Goal: Information Seeking & Learning: Learn about a topic

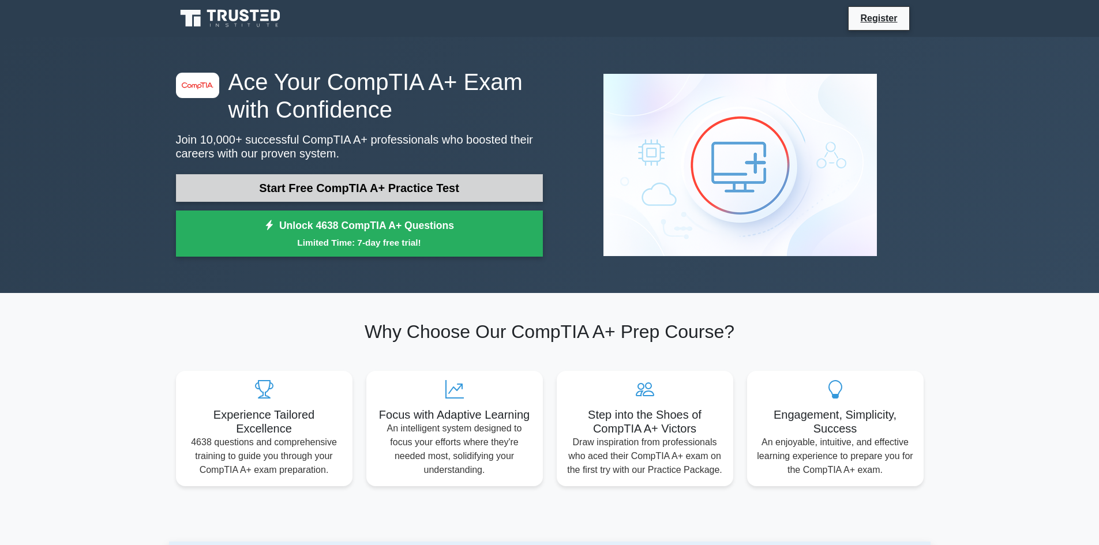
click at [394, 189] on link "Start Free CompTIA A+ Practice Test" at bounding box center [359, 188] width 367 height 28
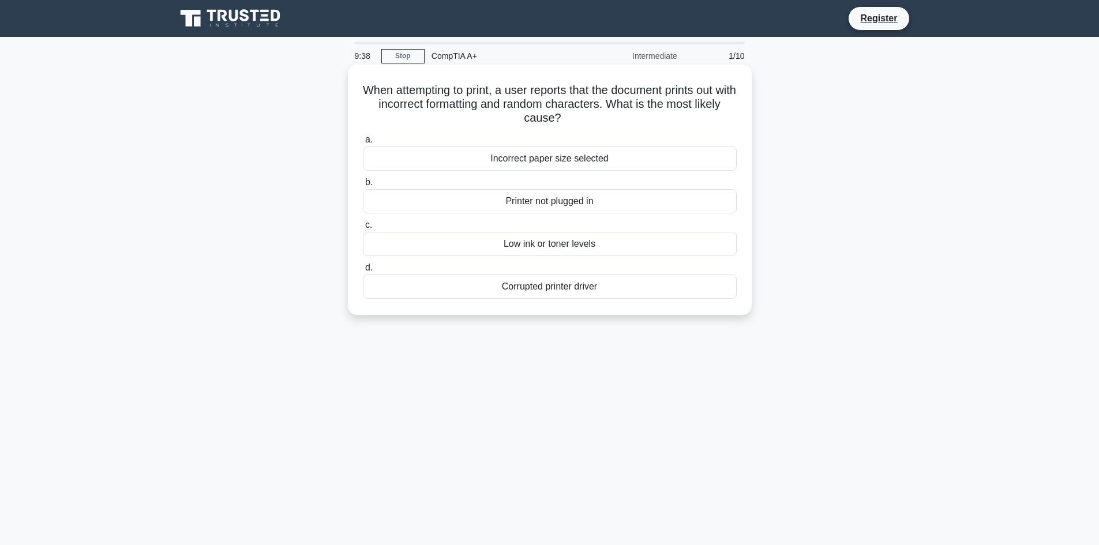
click at [558, 289] on div "Corrupted printer driver" at bounding box center [550, 287] width 374 height 24
click at [363, 272] on input "d. Corrupted printer driver" at bounding box center [363, 268] width 0 height 8
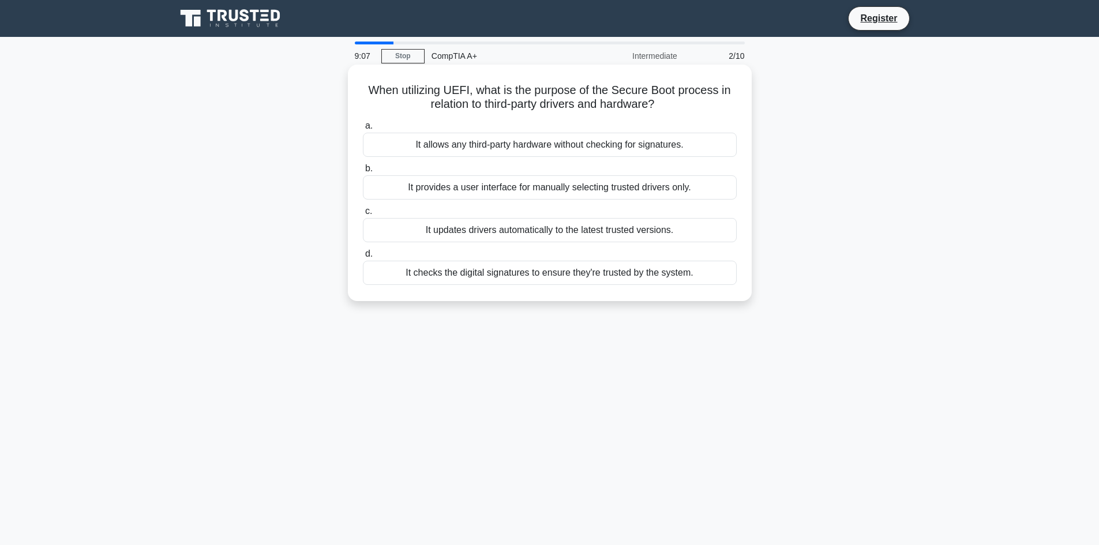
click at [551, 192] on div "It provides a user interface for manually selecting trusted drivers only." at bounding box center [550, 187] width 374 height 24
click at [363, 173] on input "b. It provides a user interface for manually selecting trusted drivers only." at bounding box center [363, 169] width 0 height 8
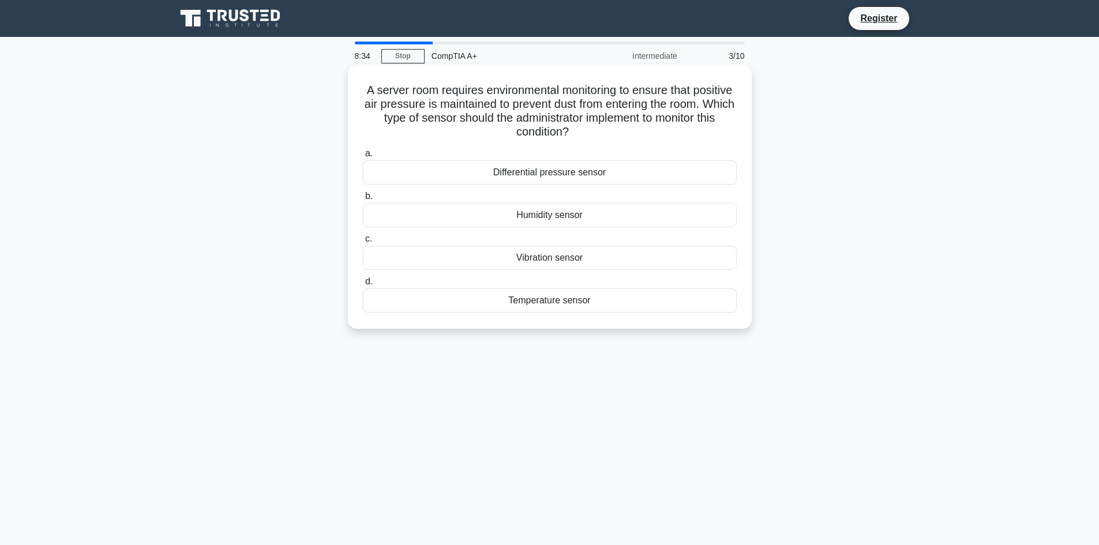
click at [589, 178] on div "Differential pressure sensor" at bounding box center [550, 172] width 374 height 24
click at [363, 158] on input "a. Differential pressure sensor" at bounding box center [363, 154] width 0 height 8
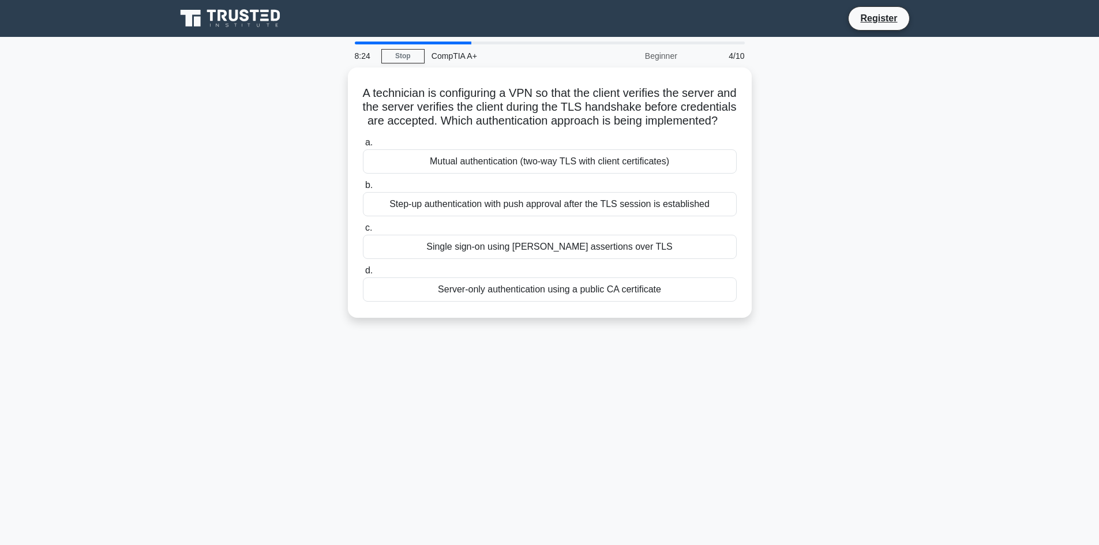
click at [589, 174] on div "Mutual authentication (two-way TLS with client certificates)" at bounding box center [550, 161] width 374 height 24
click at [363, 147] on input "a. Mutual authentication (two-way TLS with client certificates)" at bounding box center [363, 143] width 0 height 8
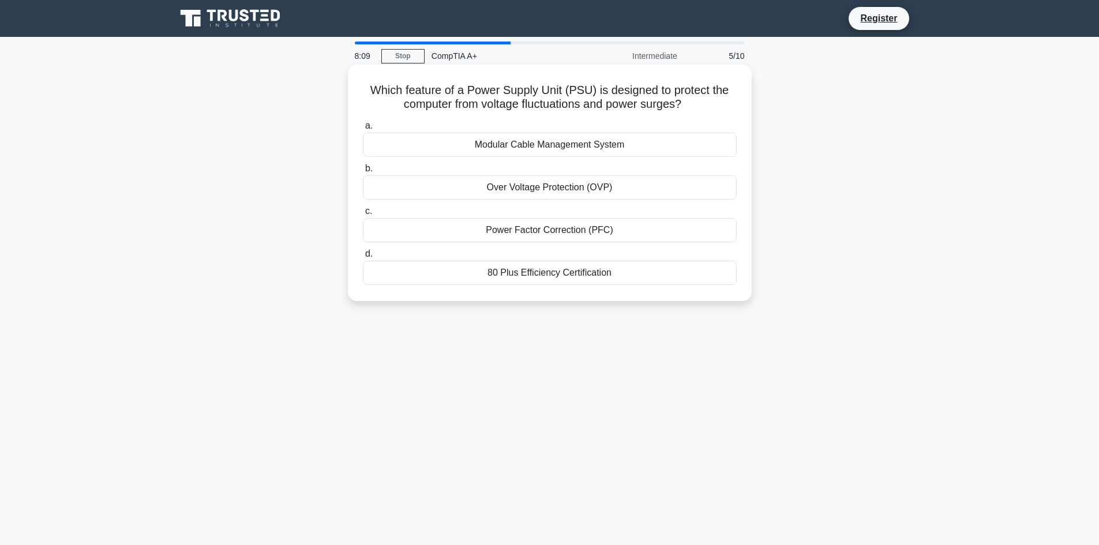
click at [514, 151] on div "Modular Cable Management System" at bounding box center [550, 145] width 374 height 24
click at [363, 130] on input "a. Modular Cable Management System" at bounding box center [363, 126] width 0 height 8
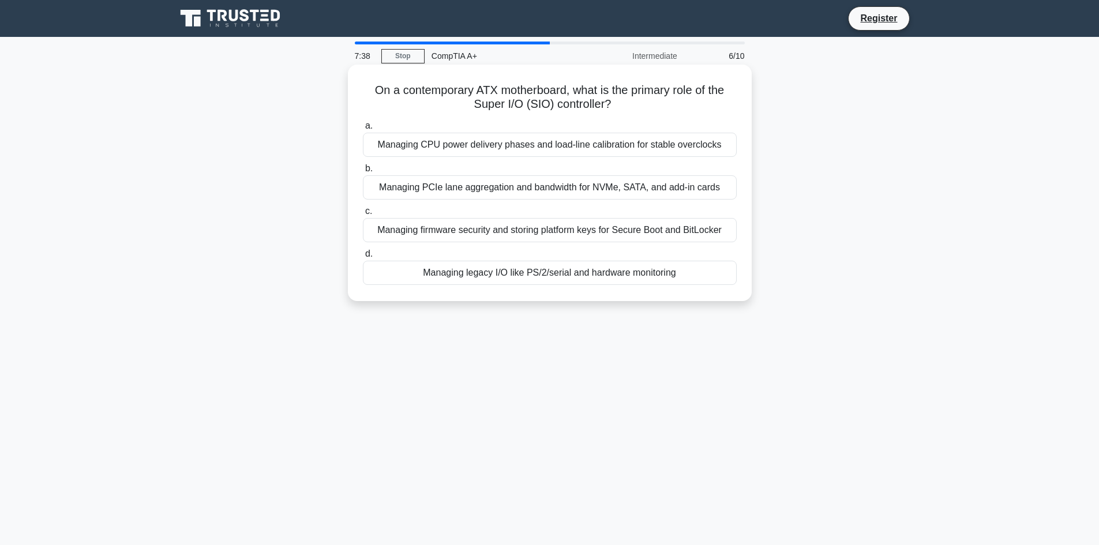
click at [550, 277] on div "Managing legacy I/O like PS/2/serial and hardware monitoring" at bounding box center [550, 273] width 374 height 24
click at [363, 258] on input "d. Managing legacy I/O like PS/2/serial and hardware monitoring" at bounding box center [363, 254] width 0 height 8
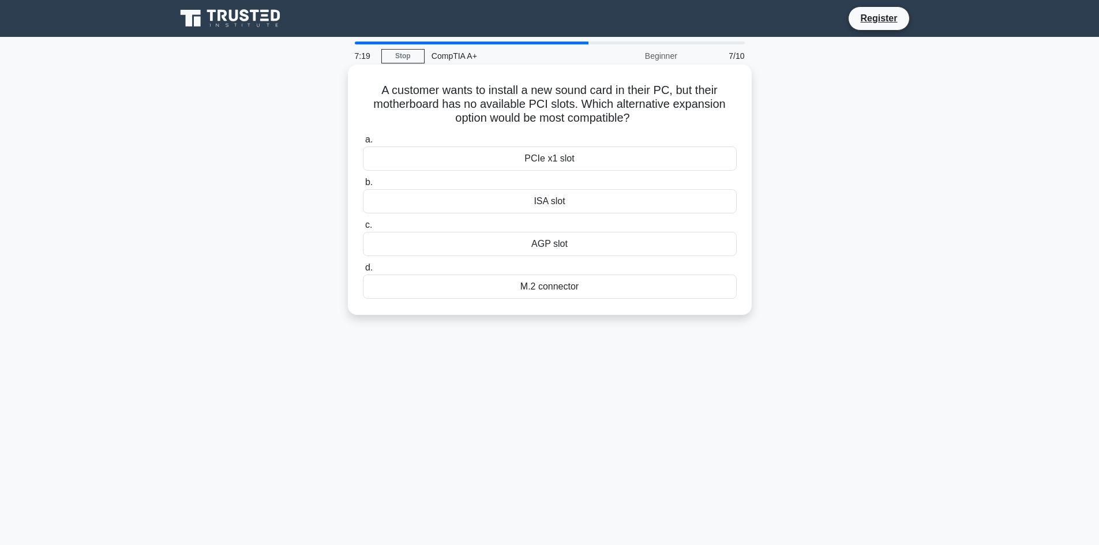
click at [567, 287] on div "M.2 connector" at bounding box center [550, 287] width 374 height 24
click at [363, 272] on input "d. M.2 connector" at bounding box center [363, 268] width 0 height 8
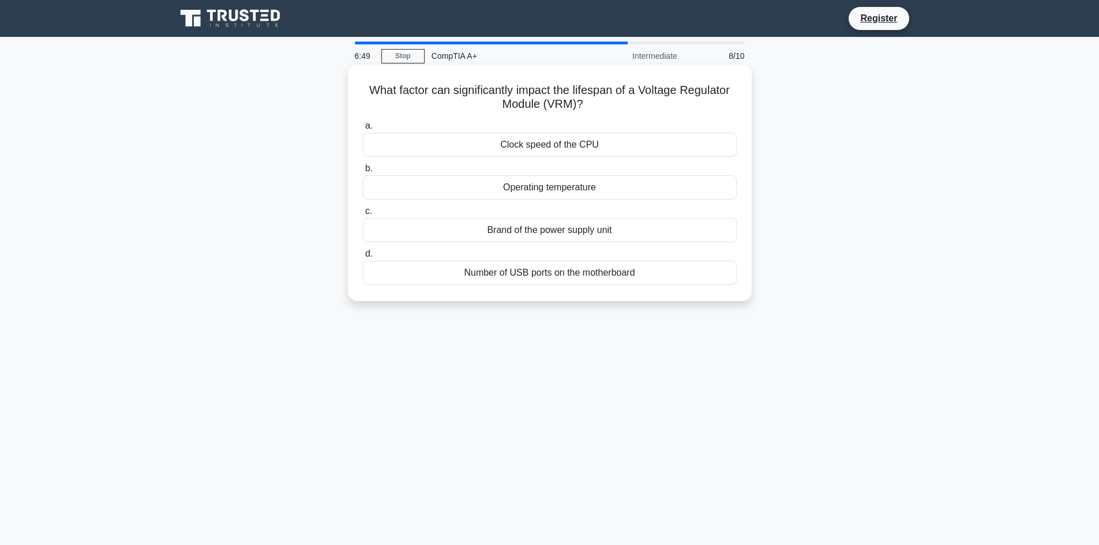
click at [570, 185] on div "Operating temperature" at bounding box center [550, 187] width 374 height 24
click at [363, 173] on input "b. Operating temperature" at bounding box center [363, 169] width 0 height 8
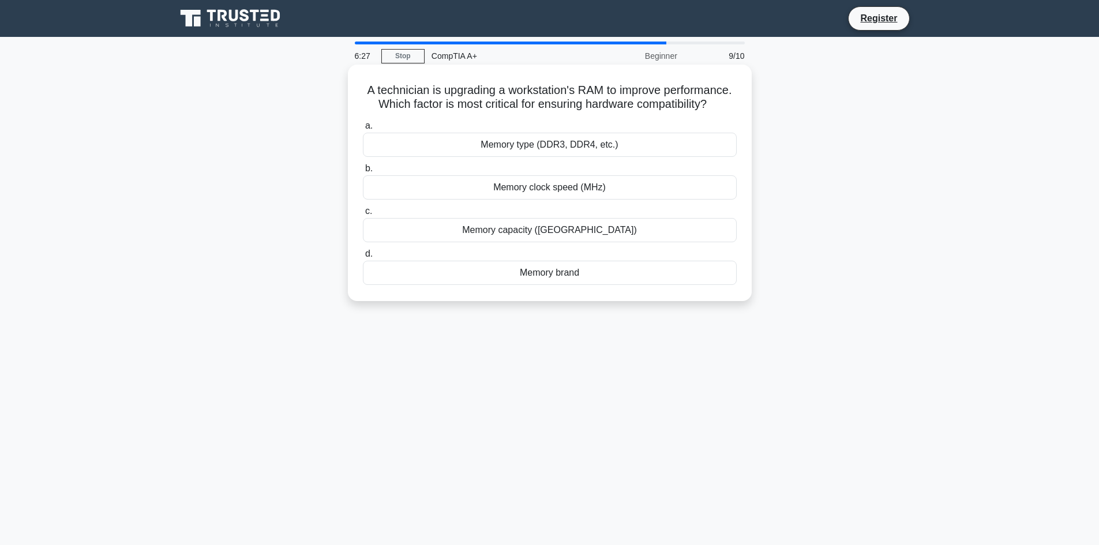
click at [541, 157] on div "Memory type (DDR3, DDR4, etc.)" at bounding box center [550, 145] width 374 height 24
click at [363, 130] on input "a. Memory type (DDR3, DDR4, etc.)" at bounding box center [363, 126] width 0 height 8
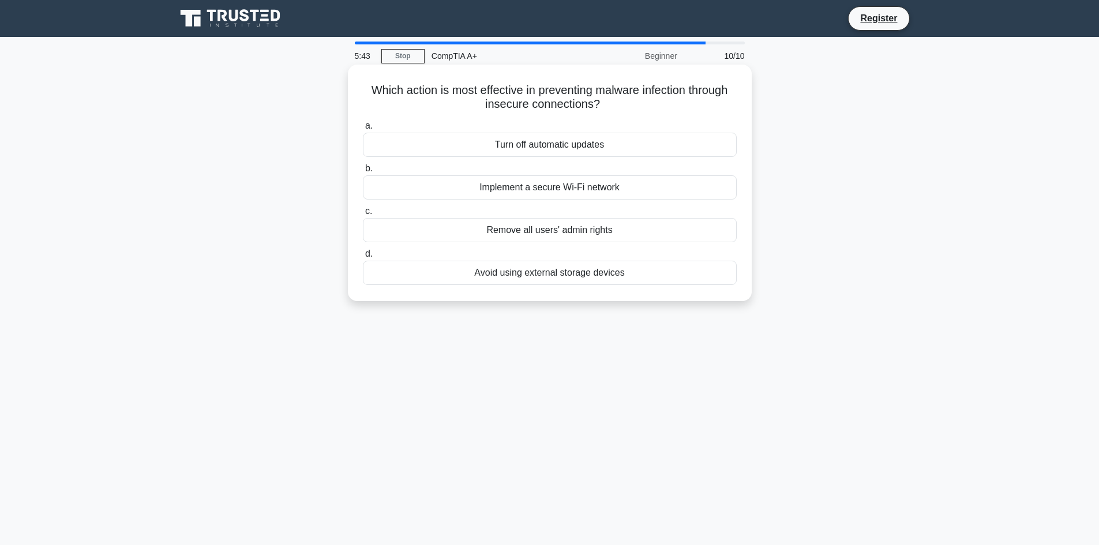
click at [551, 234] on div "Remove all users' admin rights" at bounding box center [550, 230] width 374 height 24
click at [363, 215] on input "c. Remove all users' admin rights" at bounding box center [363, 212] width 0 height 8
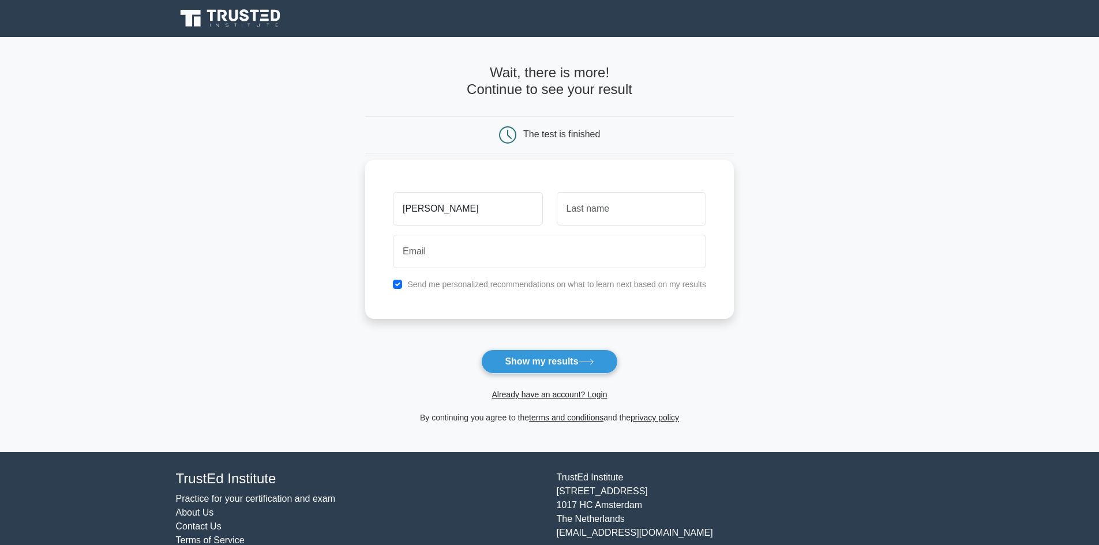
type input "brey"
click at [632, 194] on input "text" at bounding box center [631, 208] width 149 height 33
type input "owens"
click at [548, 223] on div "brey" at bounding box center [467, 209] width 163 height 43
click at [533, 246] on input "email" at bounding box center [549, 251] width 313 height 33
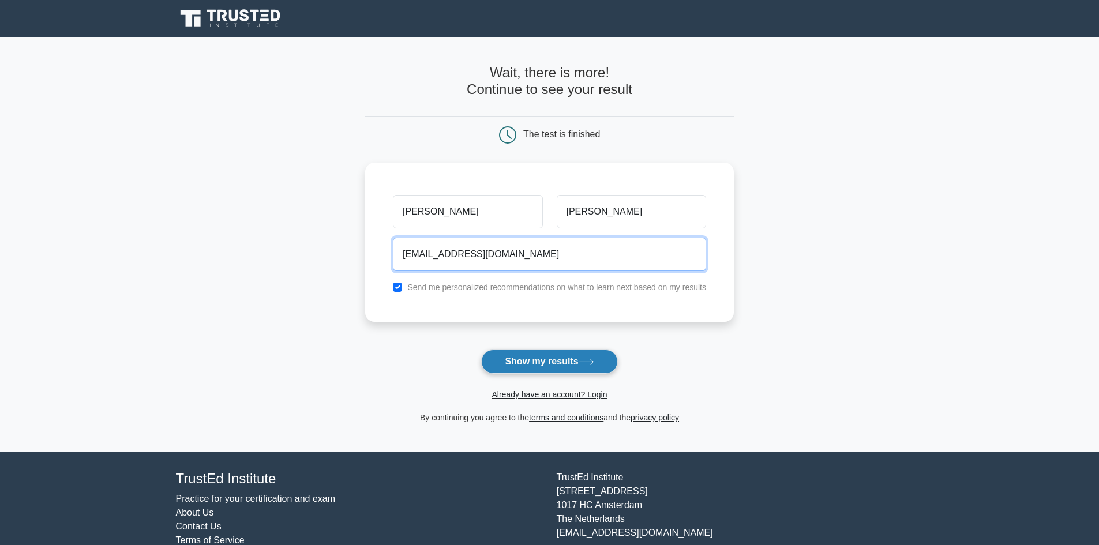
type input "breylonbetting12@gmail.com"
click at [563, 360] on button "Show my results" at bounding box center [549, 362] width 136 height 24
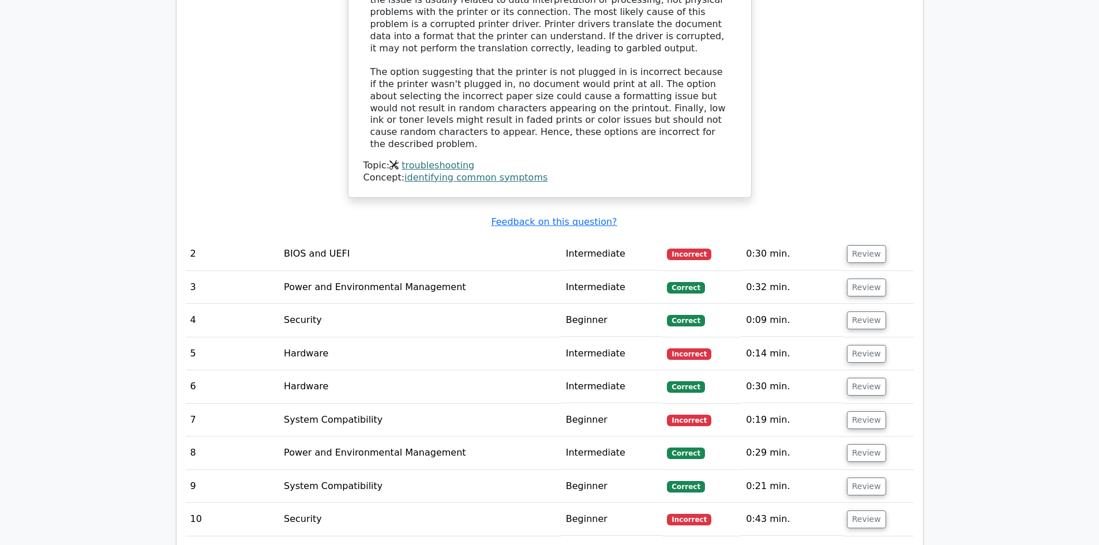
scroll to position [1270, 0]
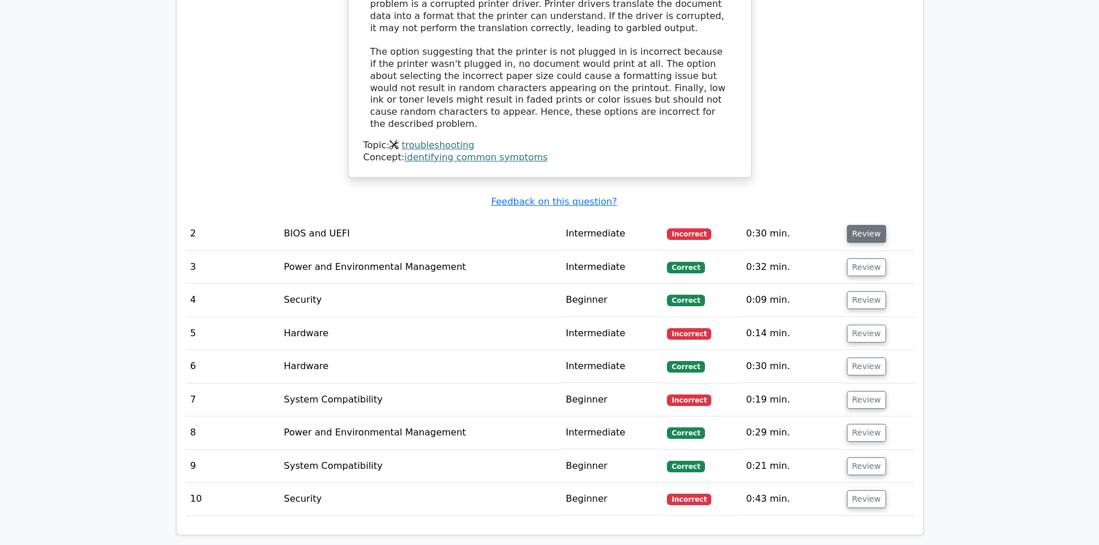
click at [867, 225] on button "Review" at bounding box center [866, 234] width 39 height 18
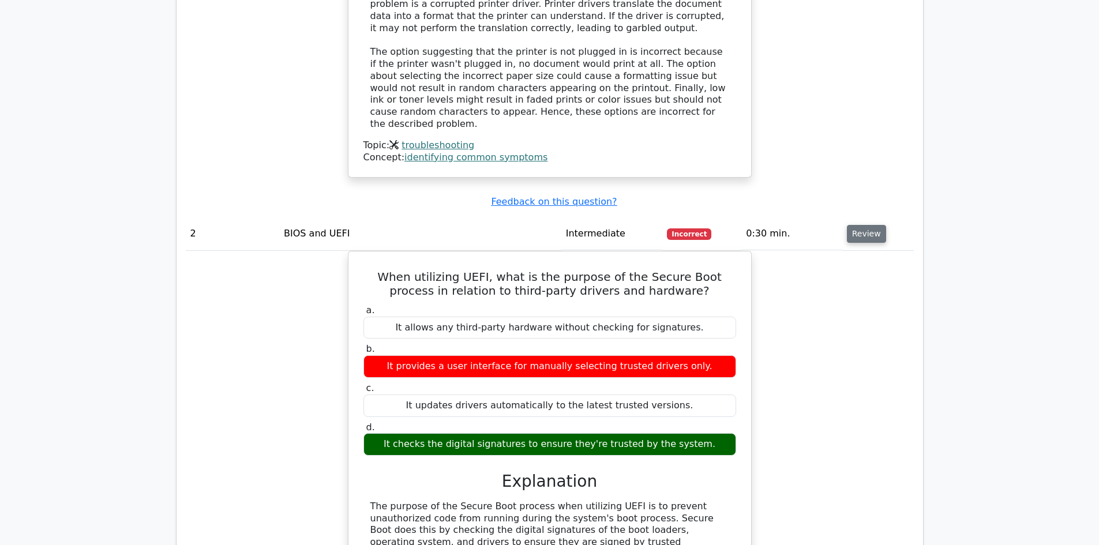
click at [866, 225] on button "Review" at bounding box center [866, 234] width 39 height 18
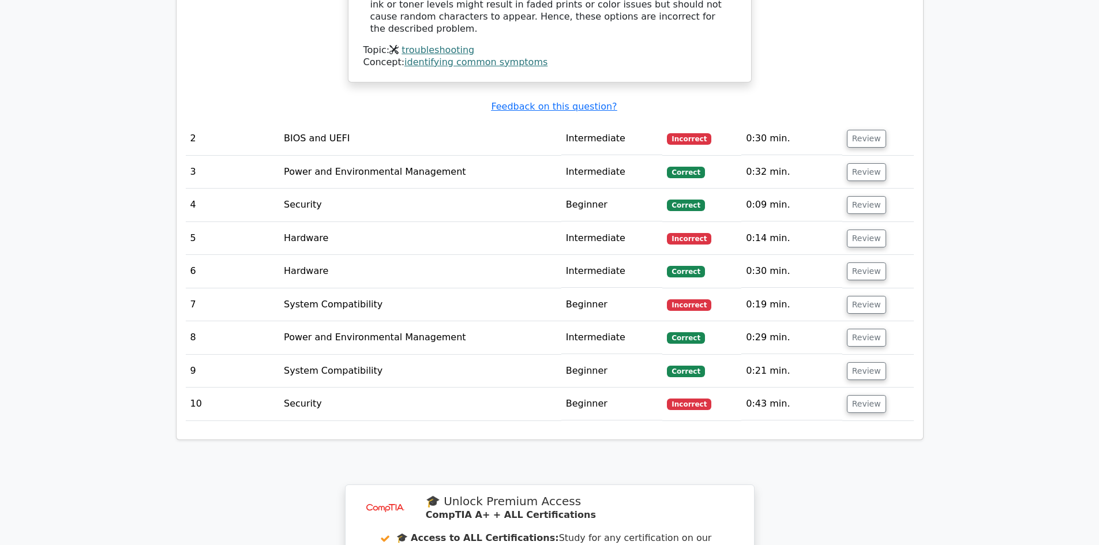
scroll to position [1385, 0]
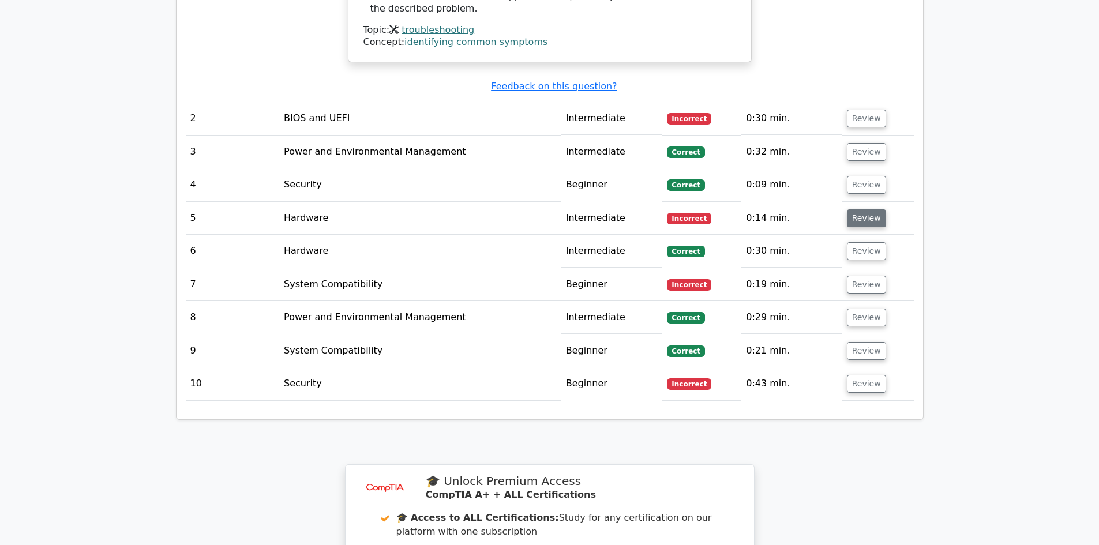
click at [871, 216] on button "Review" at bounding box center [866, 218] width 39 height 18
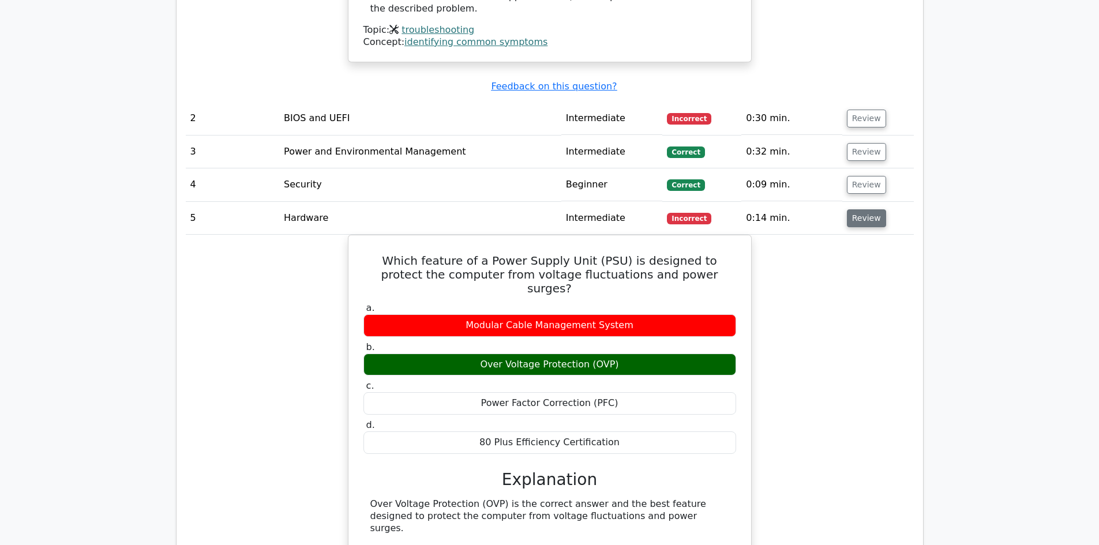
click at [867, 216] on button "Review" at bounding box center [866, 218] width 39 height 18
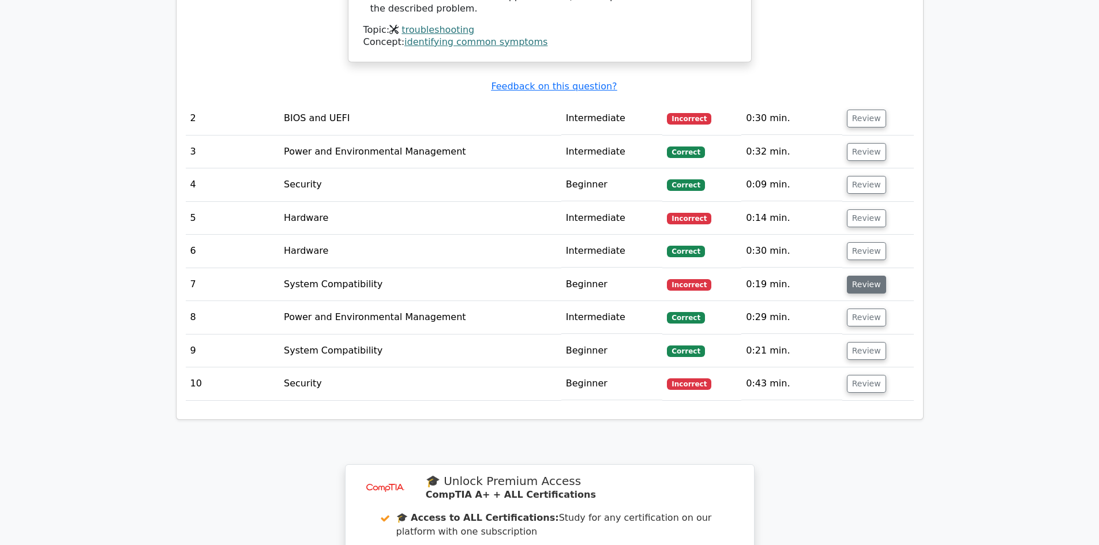
click at [871, 276] on button "Review" at bounding box center [866, 285] width 39 height 18
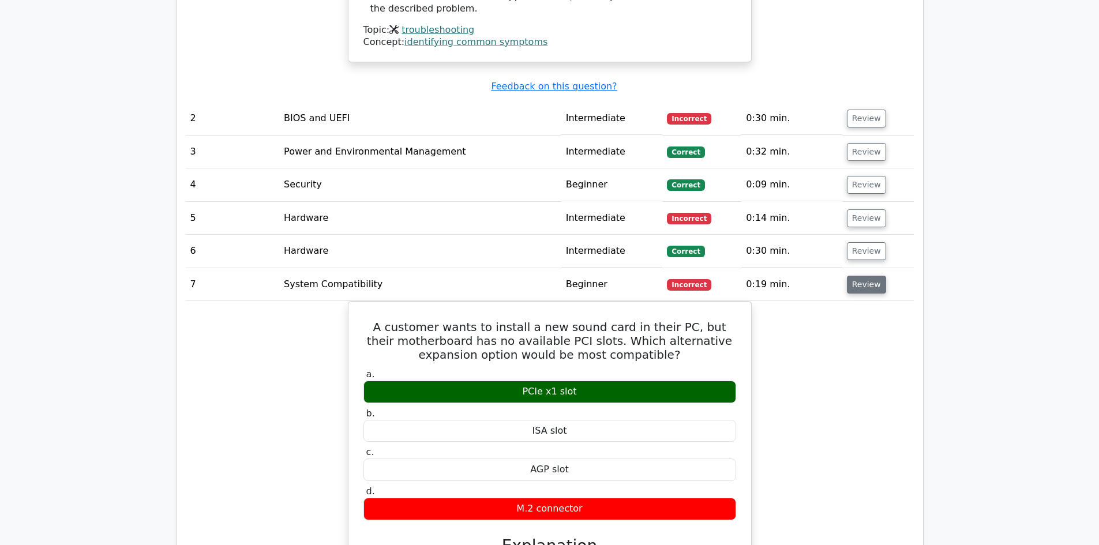
click at [870, 276] on button "Review" at bounding box center [866, 285] width 39 height 18
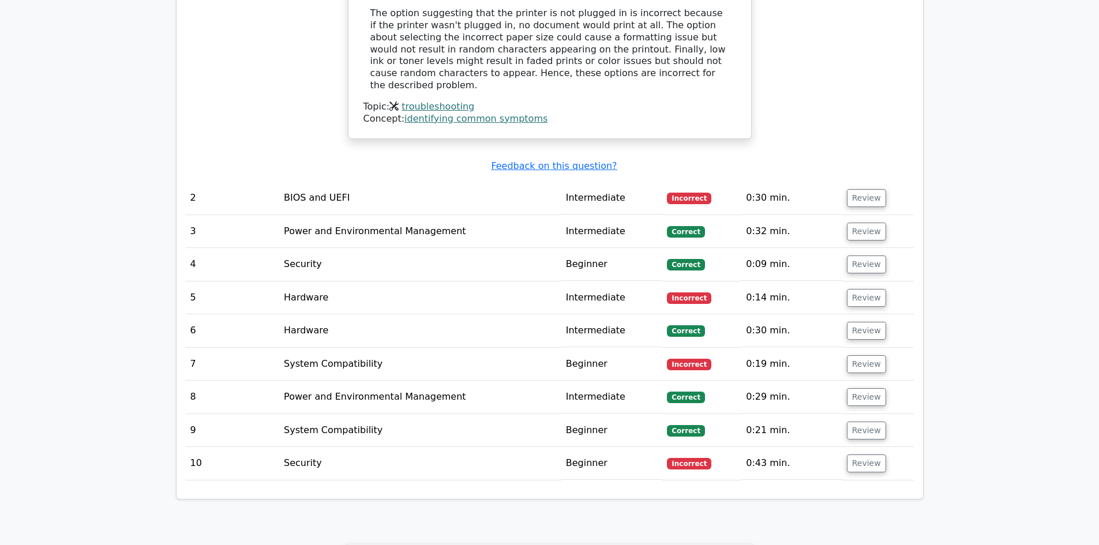
scroll to position [1327, 0]
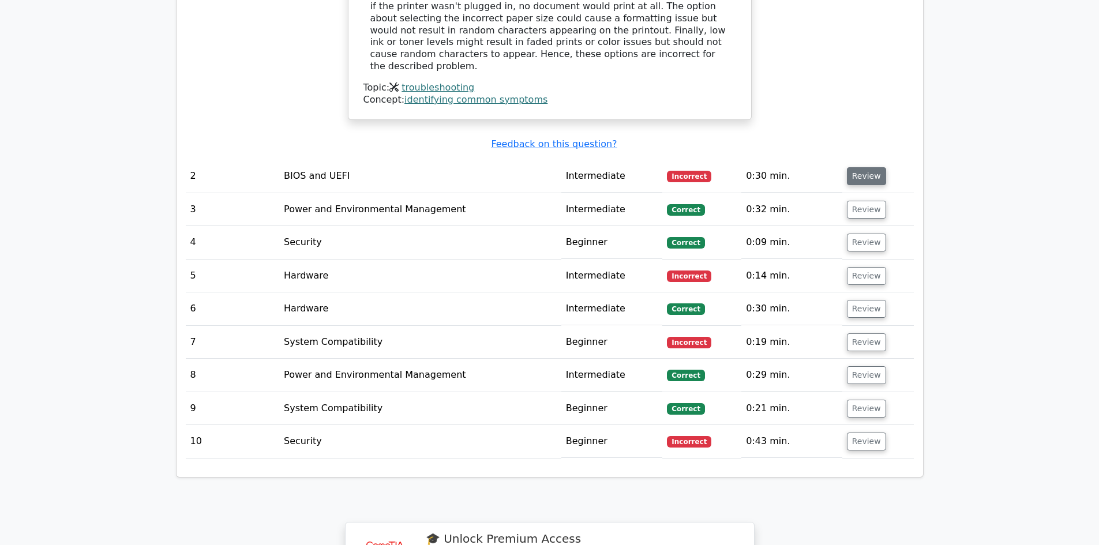
drag, startPoint x: 839, startPoint y: 163, endPoint x: 847, endPoint y: 163, distance: 8.1
click at [842, 163] on tr "2 BIOS and UEFI Intermediate Incorrect 0:30 min. Review" at bounding box center [550, 176] width 728 height 33
click at [850, 167] on button "Review" at bounding box center [866, 176] width 39 height 18
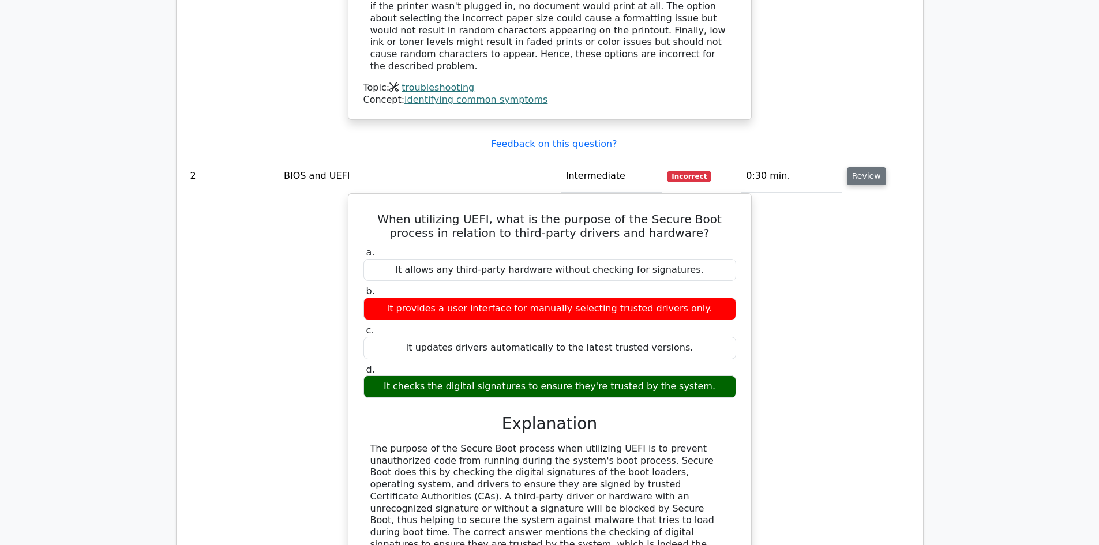
click at [863, 167] on button "Review" at bounding box center [866, 176] width 39 height 18
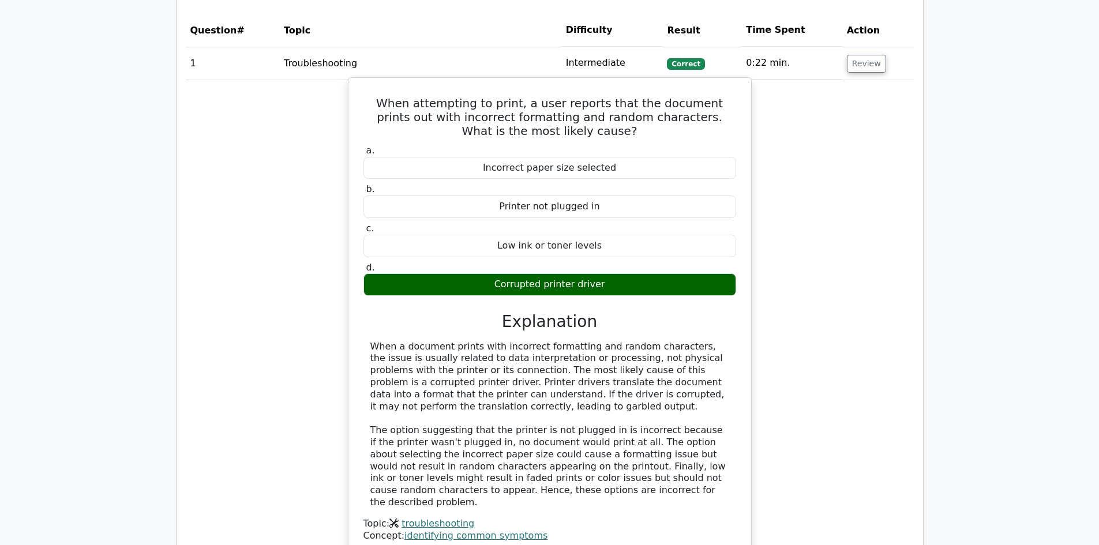
scroll to position [866, 0]
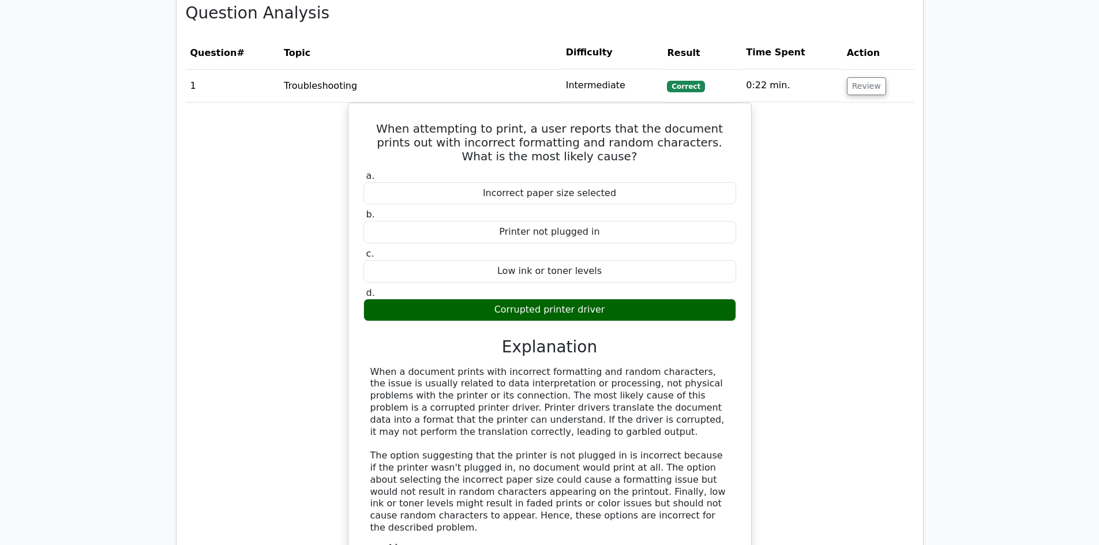
click at [880, 77] on td "Review" at bounding box center [879, 85] width 72 height 33
click at [872, 84] on button "Review" at bounding box center [866, 86] width 39 height 18
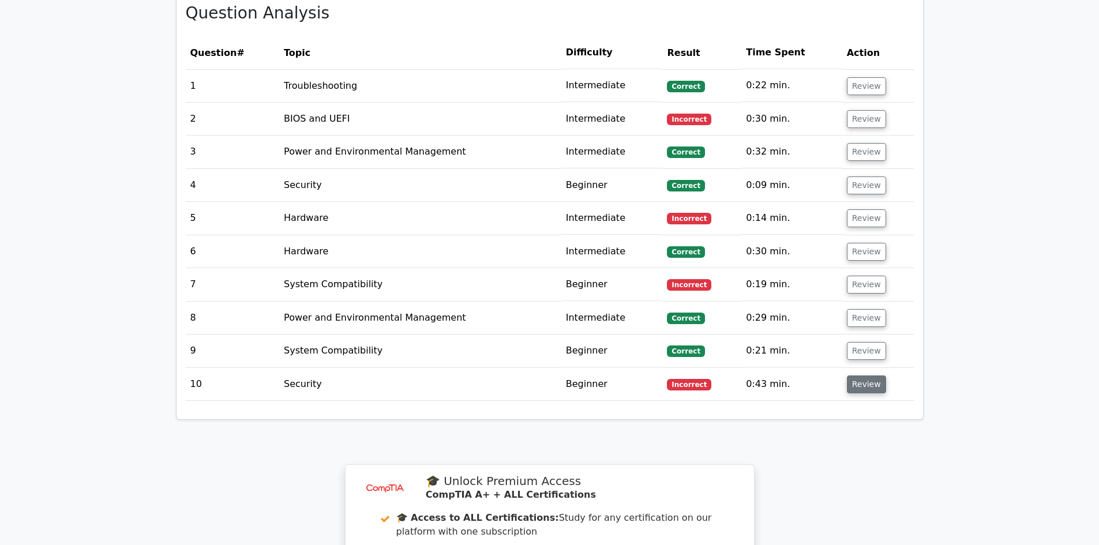
click at [865, 385] on button "Review" at bounding box center [866, 385] width 39 height 18
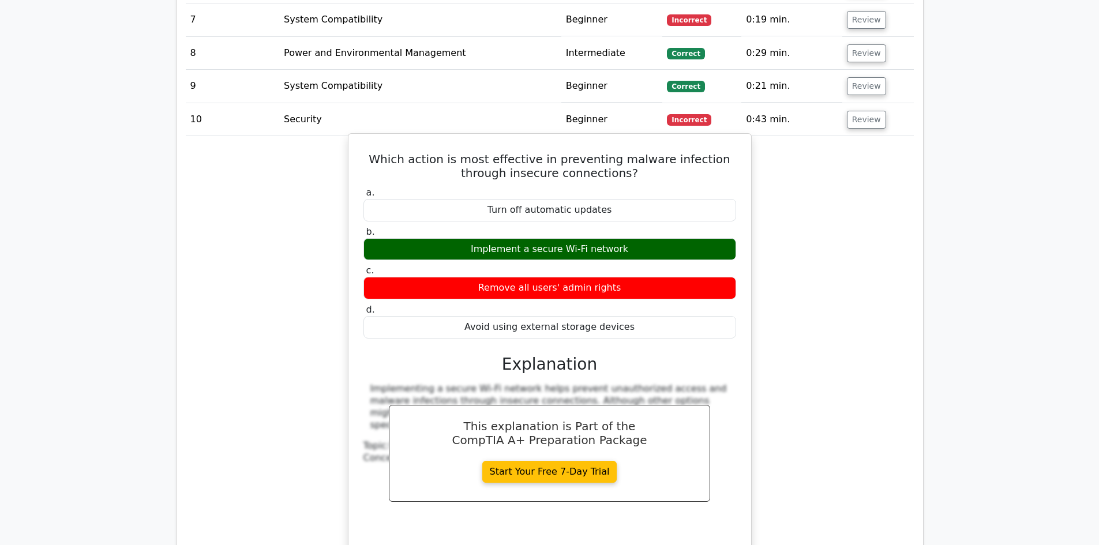
scroll to position [1154, 0]
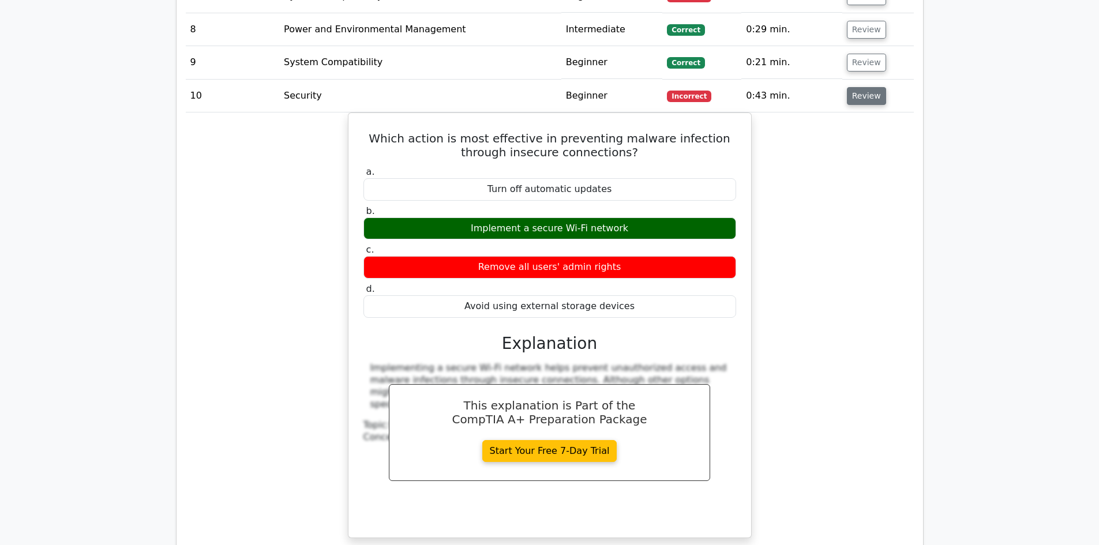
click at [852, 96] on button "Review" at bounding box center [866, 96] width 39 height 18
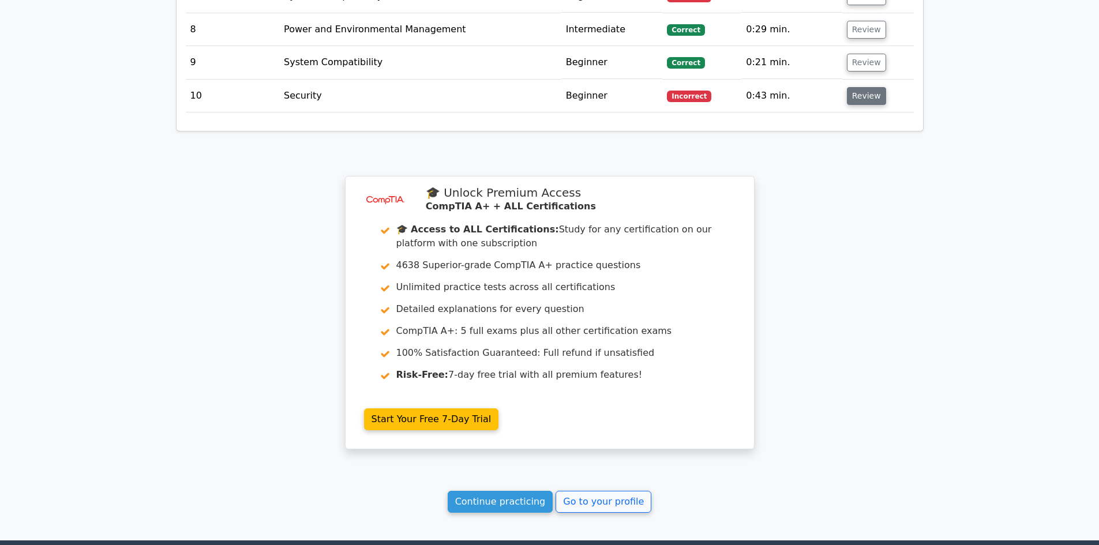
click at [847, 98] on button "Review" at bounding box center [866, 96] width 39 height 18
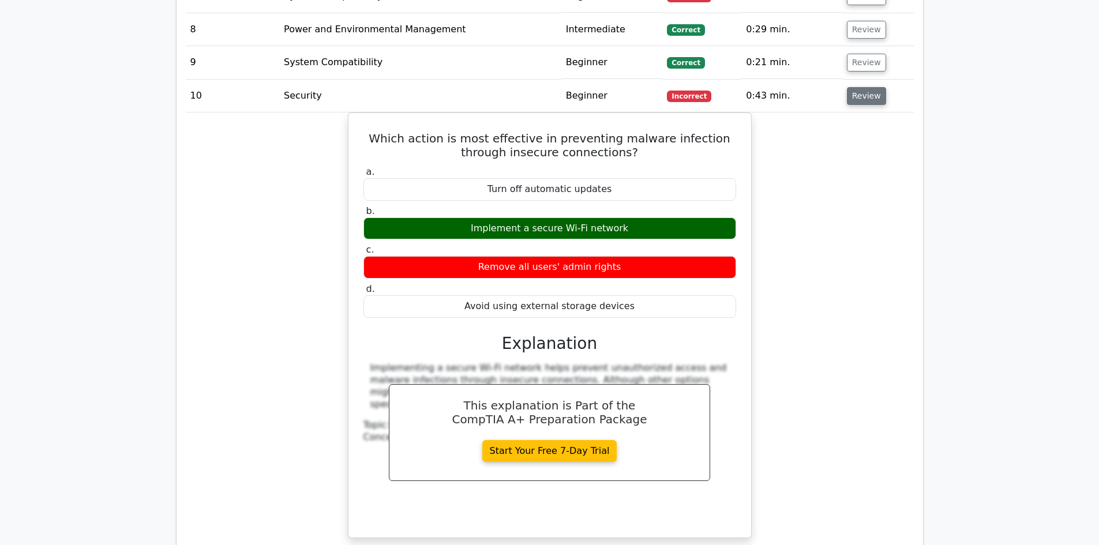
click at [847, 98] on button "Review" at bounding box center [866, 96] width 39 height 18
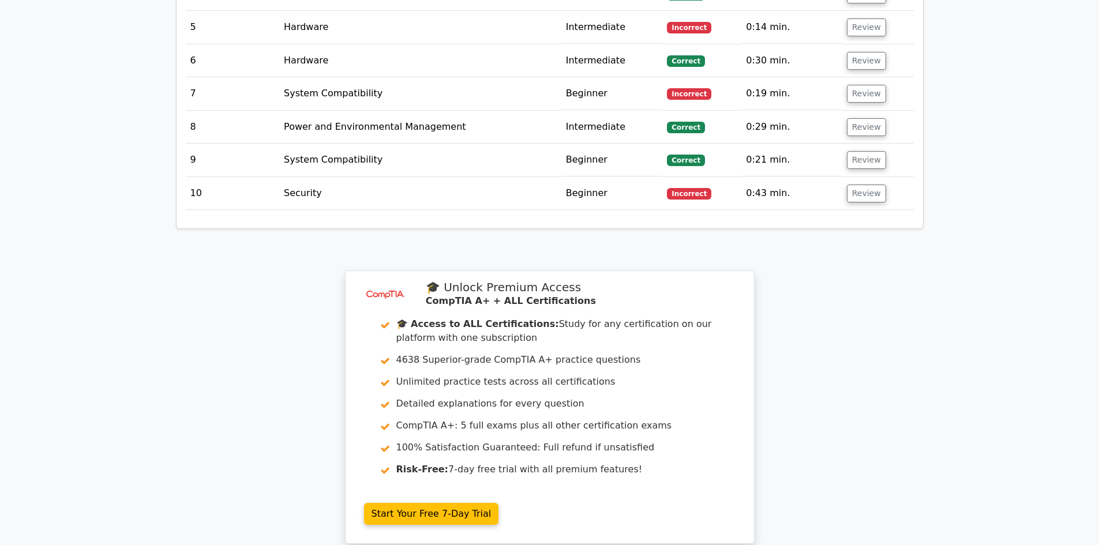
scroll to position [1039, 0]
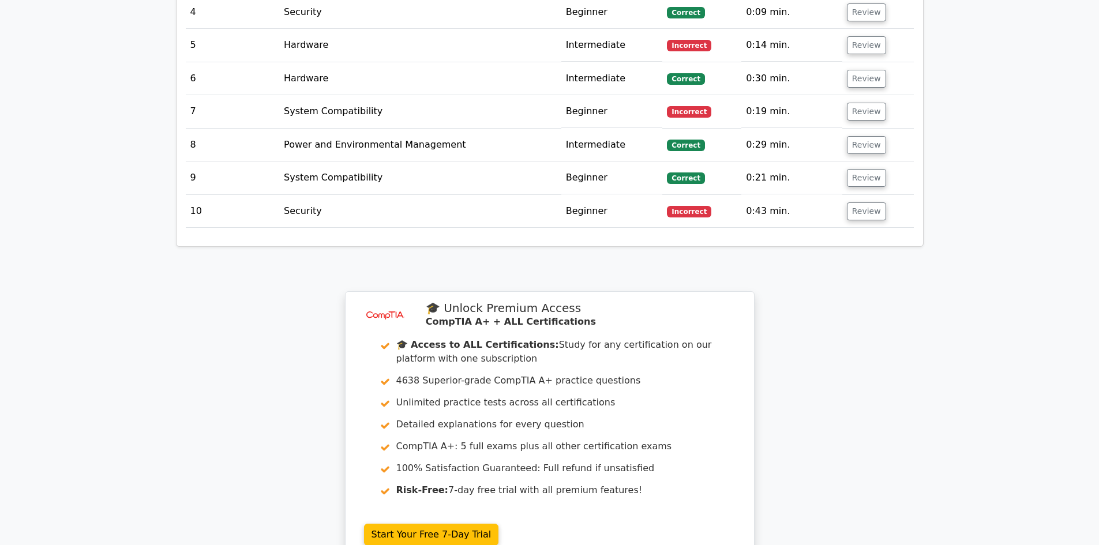
click at [881, 173] on td "Review" at bounding box center [879, 178] width 72 height 33
click at [877, 174] on button "Review" at bounding box center [866, 178] width 39 height 18
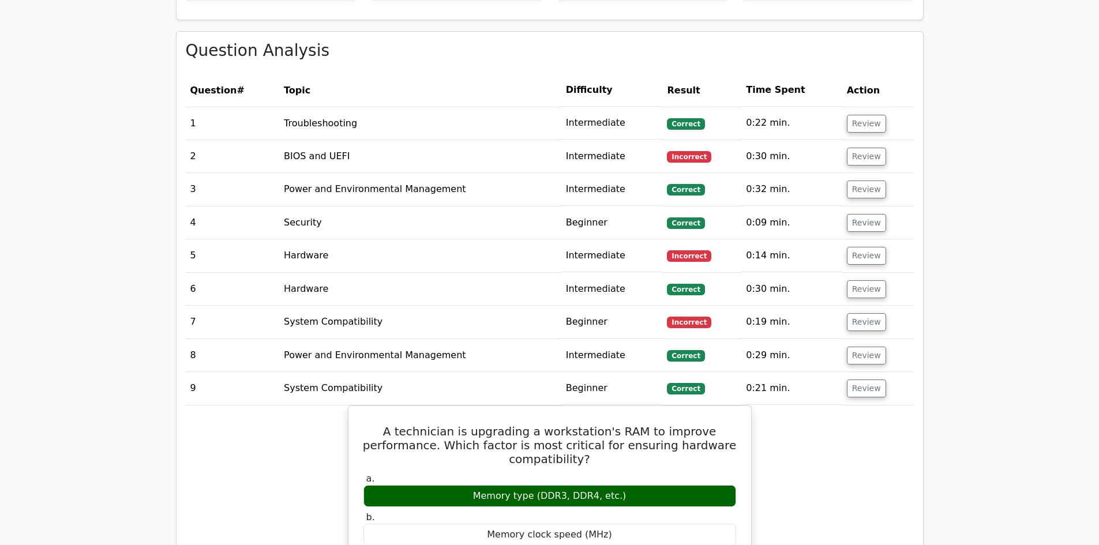
scroll to position [808, 0]
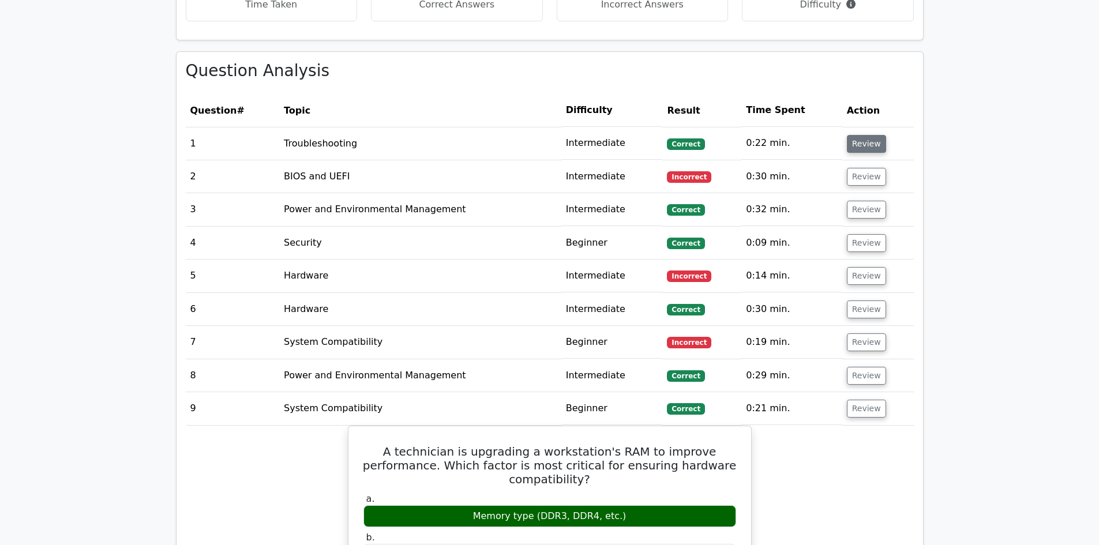
click at [855, 148] on button "Review" at bounding box center [866, 144] width 39 height 18
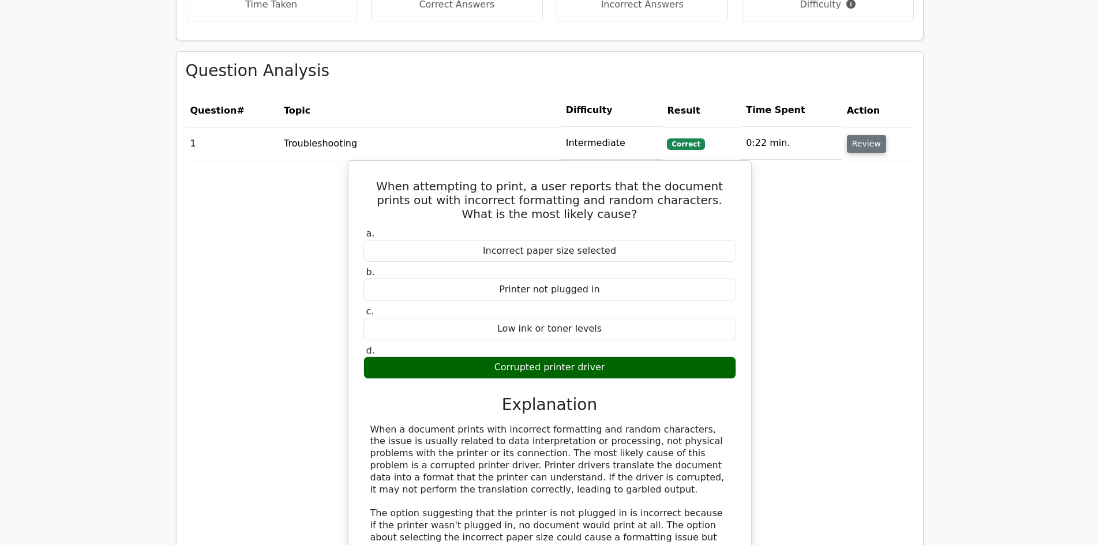
click at [866, 154] on td "Review" at bounding box center [879, 143] width 72 height 33
click at [866, 136] on button "Review" at bounding box center [866, 144] width 39 height 18
